Goal: Task Accomplishment & Management: Use online tool/utility

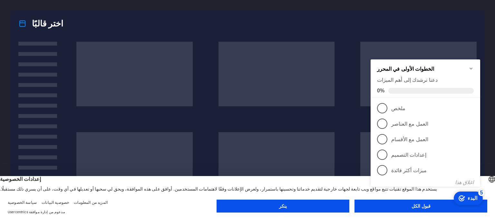
click at [391, 207] on appcues-checklist "قائمة التحقق من المساعدة السياقية موجودة على الشاشة" at bounding box center [426, 129] width 117 height 159
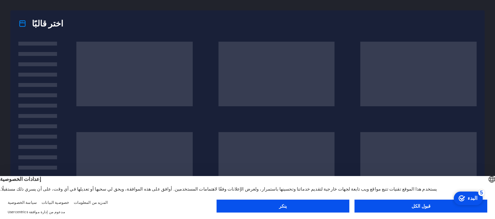
click at [391, 207] on body "[DOMAIN_NAME] اضغط على [Ctrl] + [مفاتيح الأسهم] لتحريك عنصر لأعلى ولأسفل ولجميع…" at bounding box center [247, 109] width 495 height 219
click at [391, 207] on button "قبول الكل" at bounding box center [421, 205] width 133 height 13
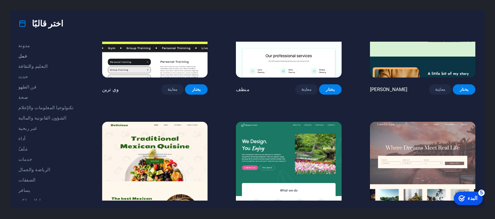
scroll to position [99, 0]
click at [26, 152] on font "خدمات" at bounding box center [25, 153] width 14 height 5
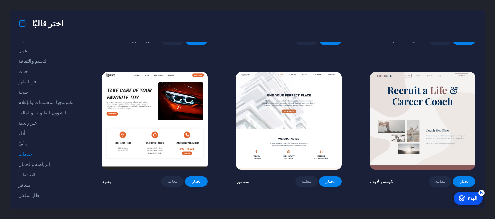
click at [19, 152] on font "خدمات" at bounding box center [25, 153] width 14 height 5
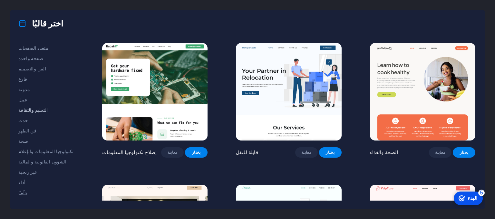
scroll to position [49, 0]
click at [26, 90] on font "مدونة" at bounding box center [24, 90] width 12 height 5
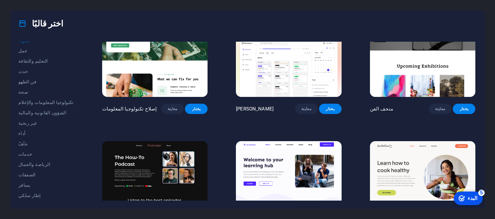
scroll to position [0, 0]
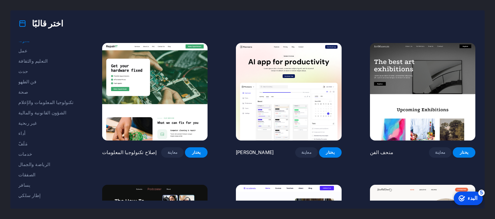
click at [222, 28] on div "اختر قالبًا" at bounding box center [248, 24] width 474 height 26
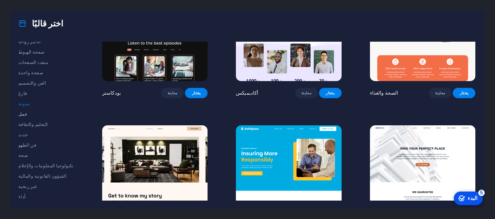
scroll to position [35, 0]
click at [33, 73] on font "صفحة واحدة" at bounding box center [30, 73] width 25 height 5
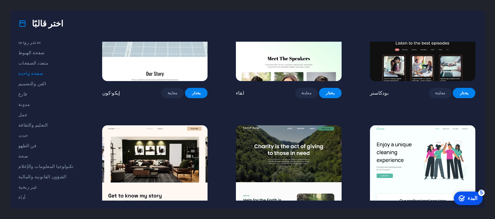
click at [470, 196] on font "البدء" at bounding box center [473, 197] width 10 height 5
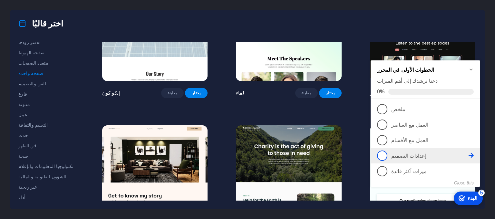
click at [385, 154] on span "4" at bounding box center [382, 155] width 10 height 10
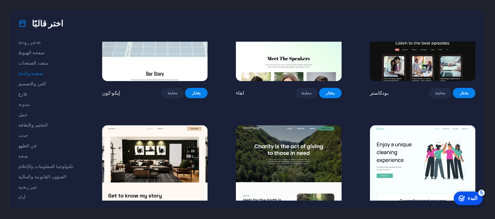
click at [464, 195] on icon "البدء 5 عناصر متبقية، 0% مكتملة" at bounding box center [462, 198] width 6 height 6
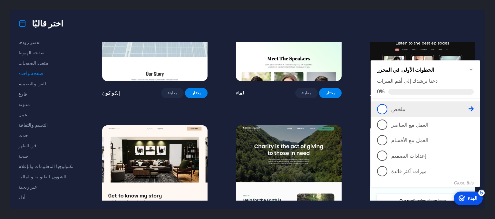
click at [385, 105] on span "1" at bounding box center [382, 109] width 10 height 10
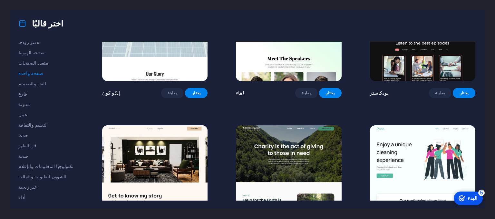
click at [477, 200] on div "checkmark البدء 5" at bounding box center [468, 198] width 29 height 14
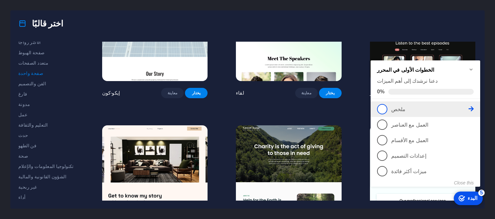
click at [449, 108] on p "ملخص - غير مكتمل" at bounding box center [429, 109] width 77 height 6
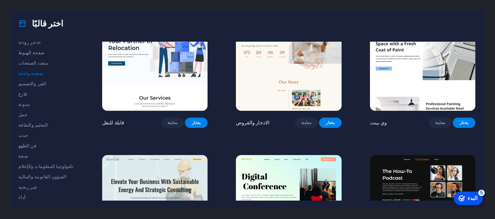
scroll to position [0, 0]
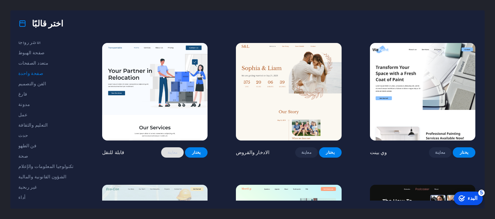
click at [168, 150] on font "معاينة" at bounding box center [173, 152] width 10 height 5
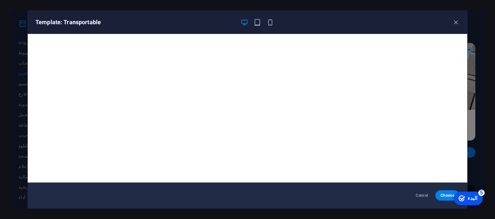
click at [251, 20] on div at bounding box center [257, 22] width 34 height 8
click at [258, 21] on icon "button" at bounding box center [257, 22] width 7 height 7
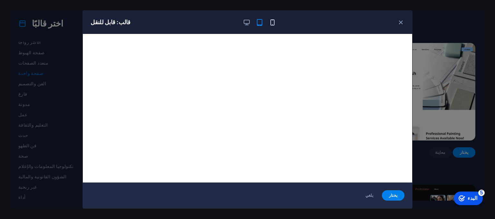
click at [269, 21] on icon "button" at bounding box center [272, 22] width 7 height 7
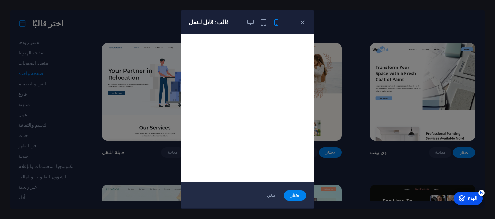
click at [254, 19] on div at bounding box center [264, 22] width 34 height 8
click at [253, 19] on icon "button" at bounding box center [250, 22] width 7 height 7
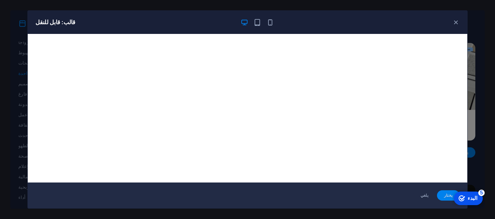
click at [443, 196] on span "يختار" at bounding box center [448, 194] width 12 height 5
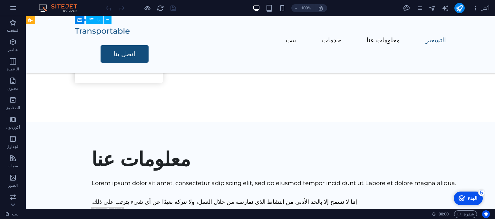
scroll to position [823, 0]
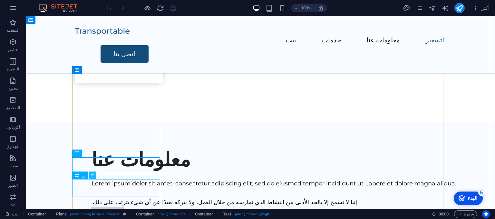
click at [93, 174] on icon at bounding box center [93, 174] width 4 height 7
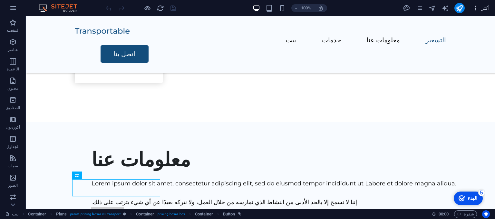
click at [479, 6] on icon "button" at bounding box center [476, 8] width 6 height 6
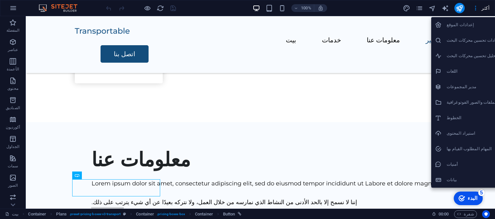
click at [12, 205] on div at bounding box center [247, 109] width 495 height 219
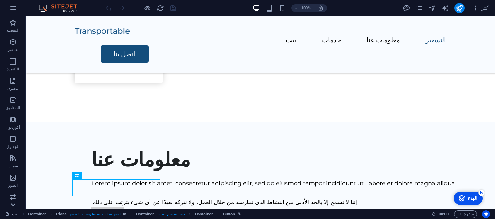
click at [12, 24] on icon at bounding box center [12, 19] width 9 height 9
